Goal: Transaction & Acquisition: Subscribe to service/newsletter

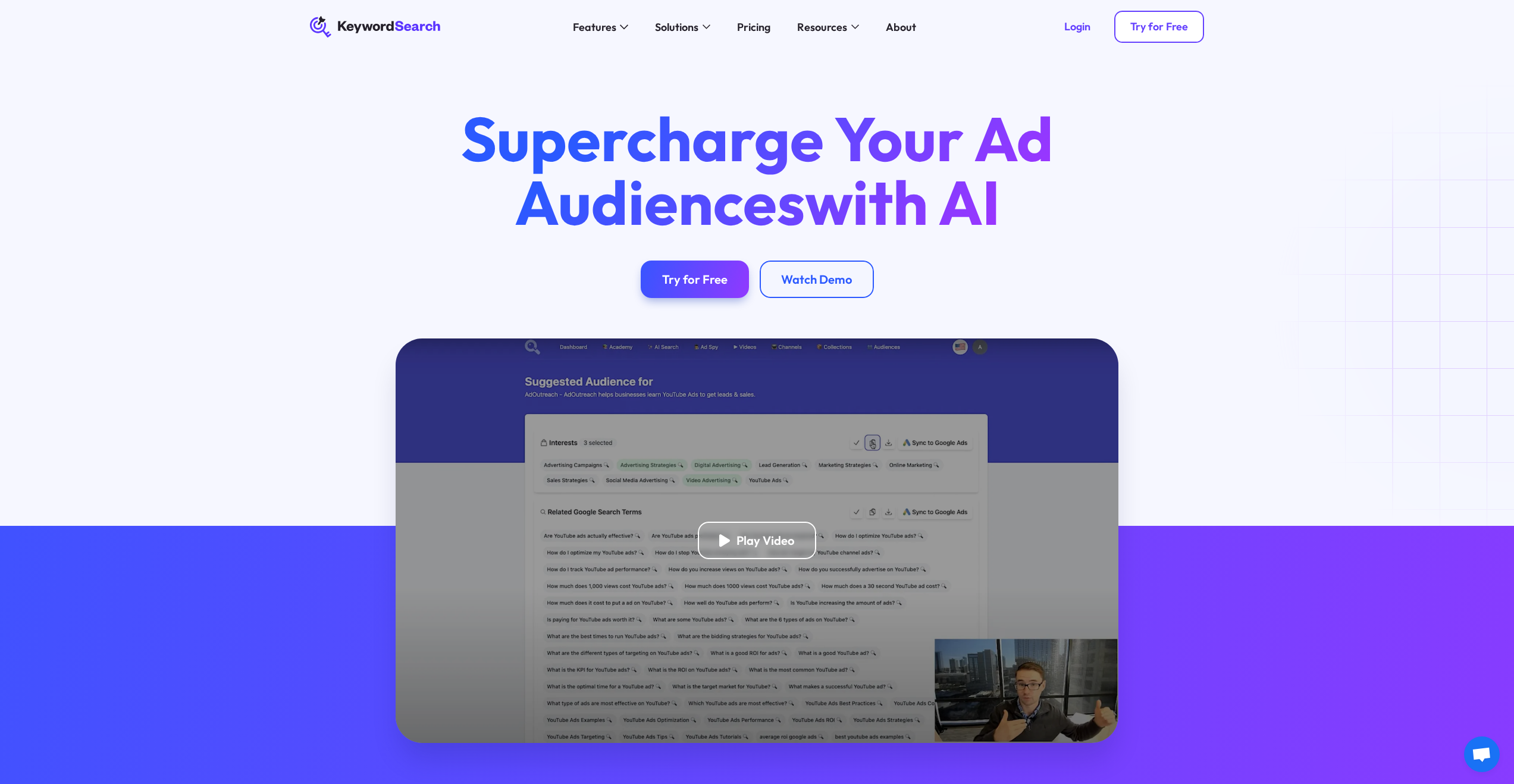
click at [1194, 29] on link "Try for Free" at bounding box center [1159, 26] width 90 height 32
click at [757, 29] on div "Pricing" at bounding box center [754, 27] width 33 height 16
